Goal: Task Accomplishment & Management: Manage account settings

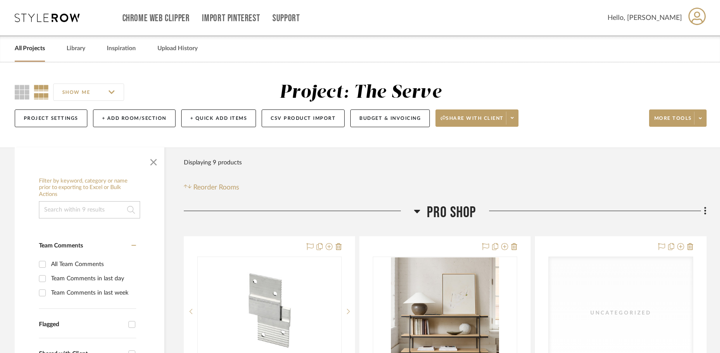
click at [33, 50] on link "All Projects" at bounding box center [30, 49] width 30 height 12
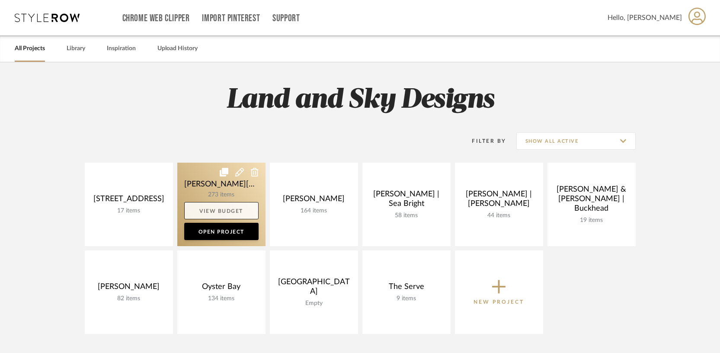
click at [237, 216] on link "View Budget" at bounding box center [221, 210] width 74 height 17
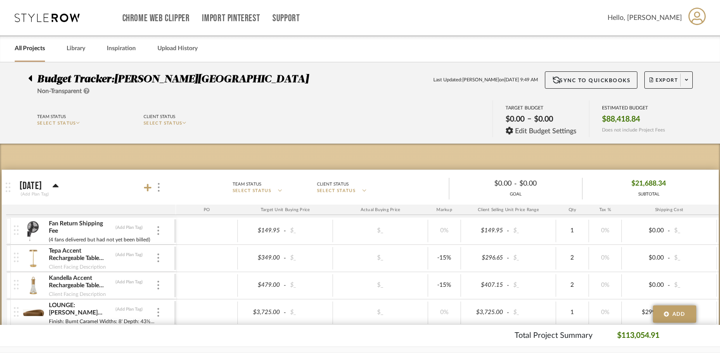
click at [31, 78] on icon at bounding box center [30, 78] width 3 height 6
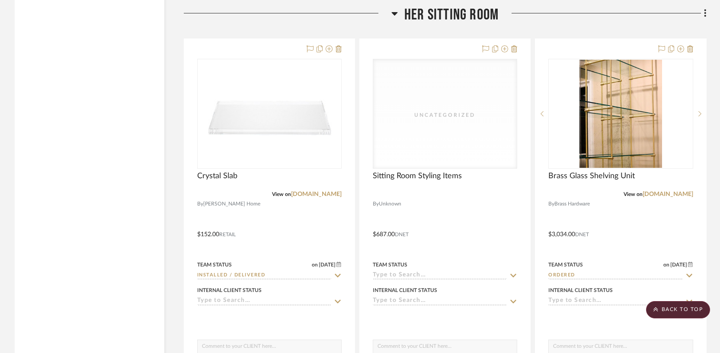
scroll to position [5932, 0]
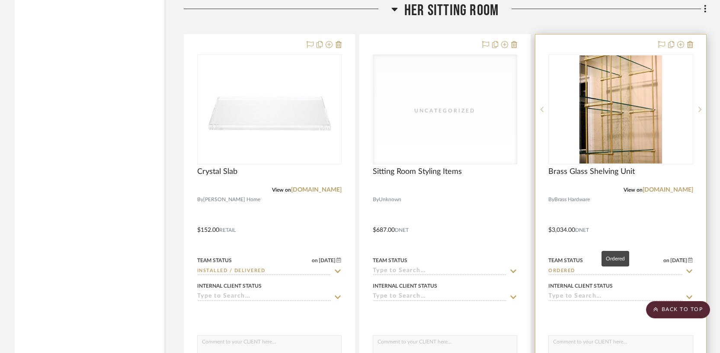
click at [571, 267] on input "Ordered" at bounding box center [615, 271] width 134 height 8
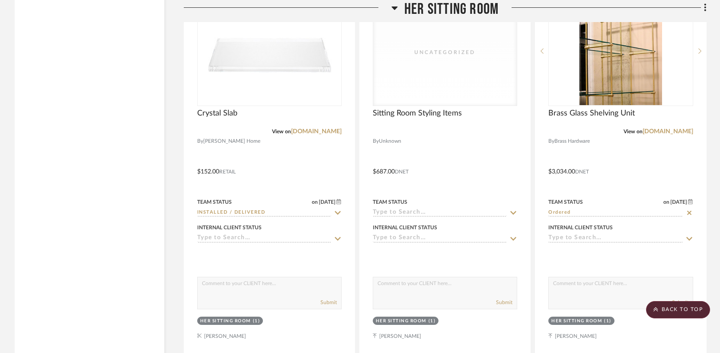
scroll to position [5992, 0]
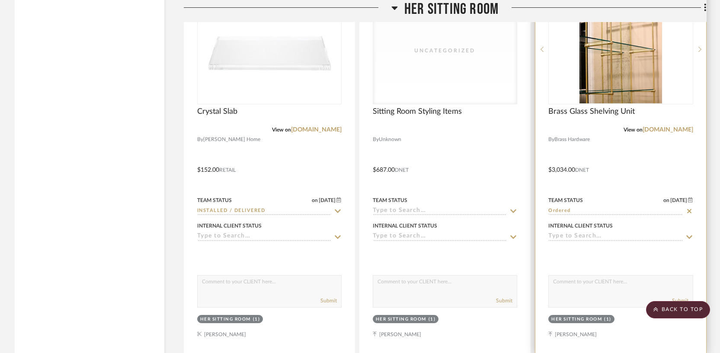
click at [605, 207] on input "Ordered" at bounding box center [615, 211] width 134 height 8
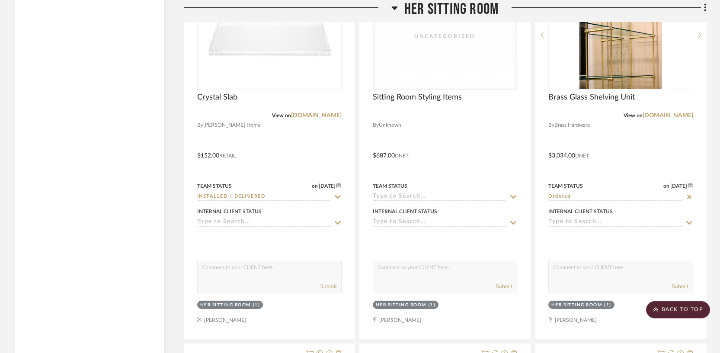
scroll to position [6004, 0]
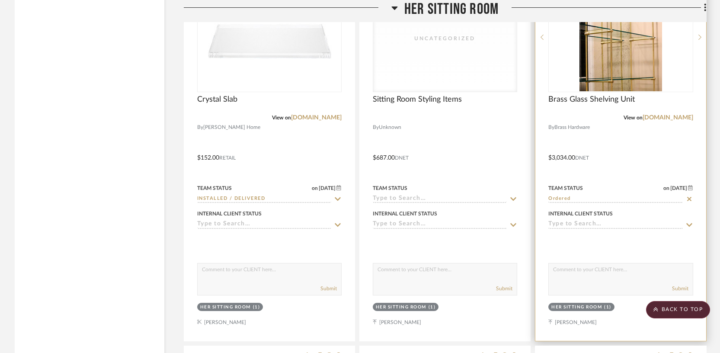
click at [648, 195] on input "Ordered" at bounding box center [615, 199] width 134 height 8
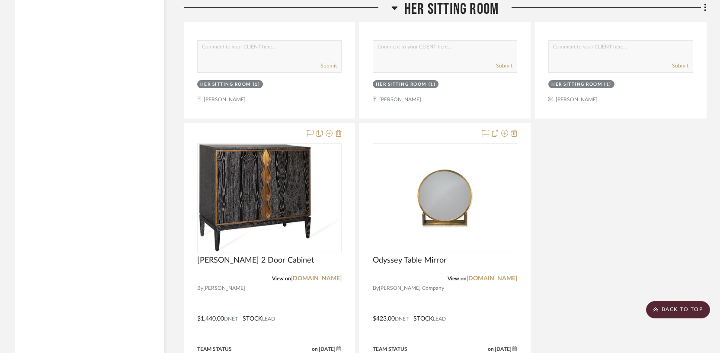
scroll to position [6611, 0]
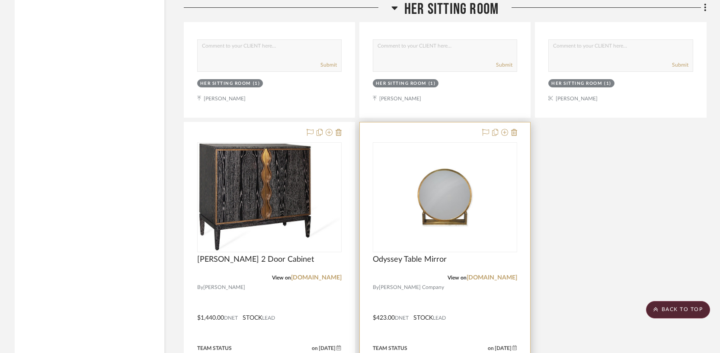
click at [509, 352] on icon at bounding box center [513, 358] width 8 height 7
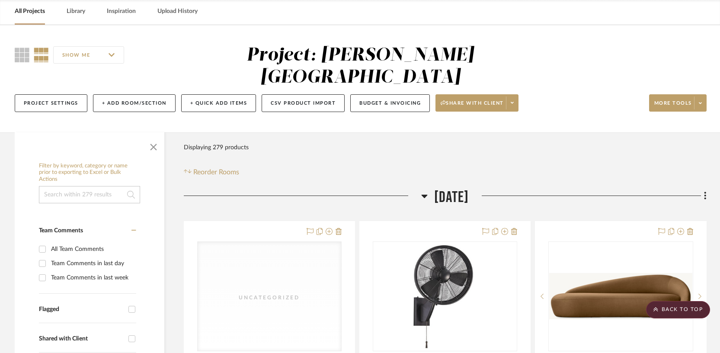
scroll to position [0, 0]
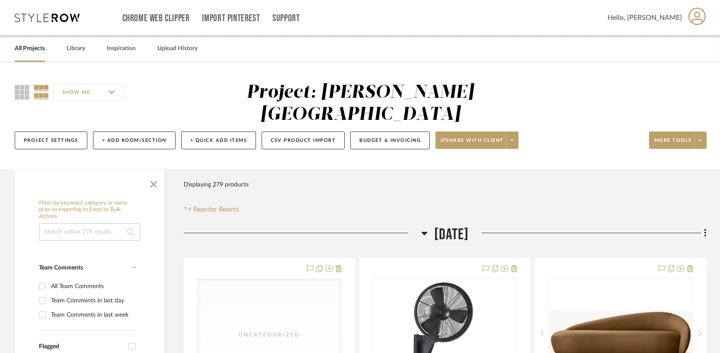
click at [35, 51] on link "All Projects" at bounding box center [30, 49] width 30 height 12
